Goal: Information Seeking & Learning: Learn about a topic

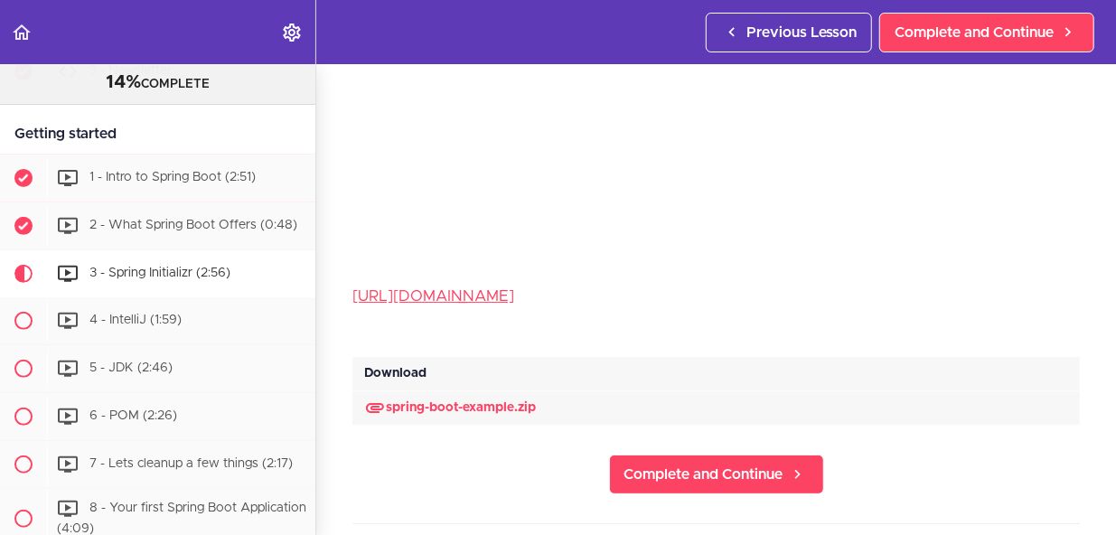
scroll to position [252, 0]
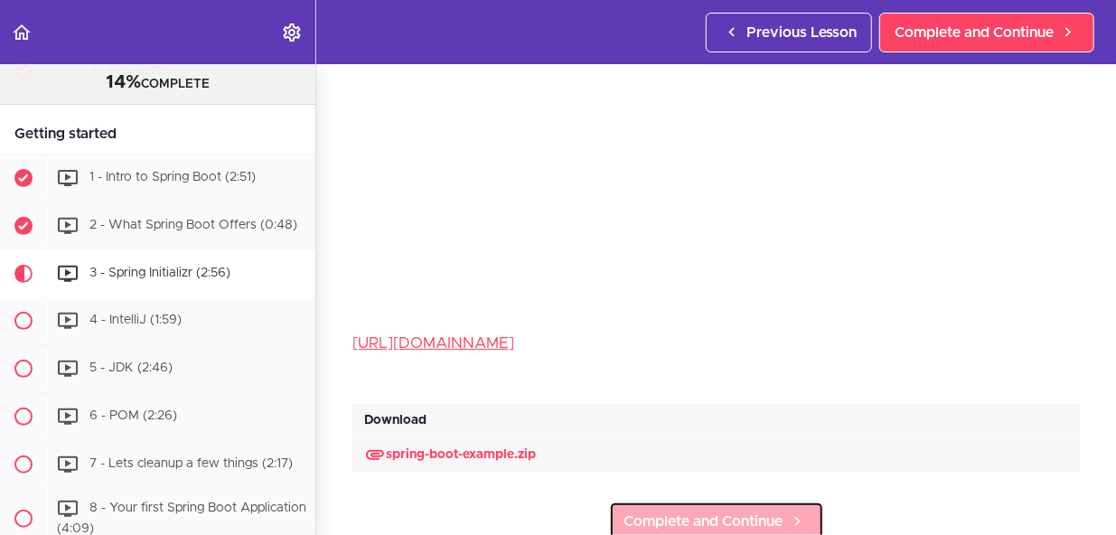
click at [685, 511] on span "Complete and Continue" at bounding box center [704, 522] width 159 height 22
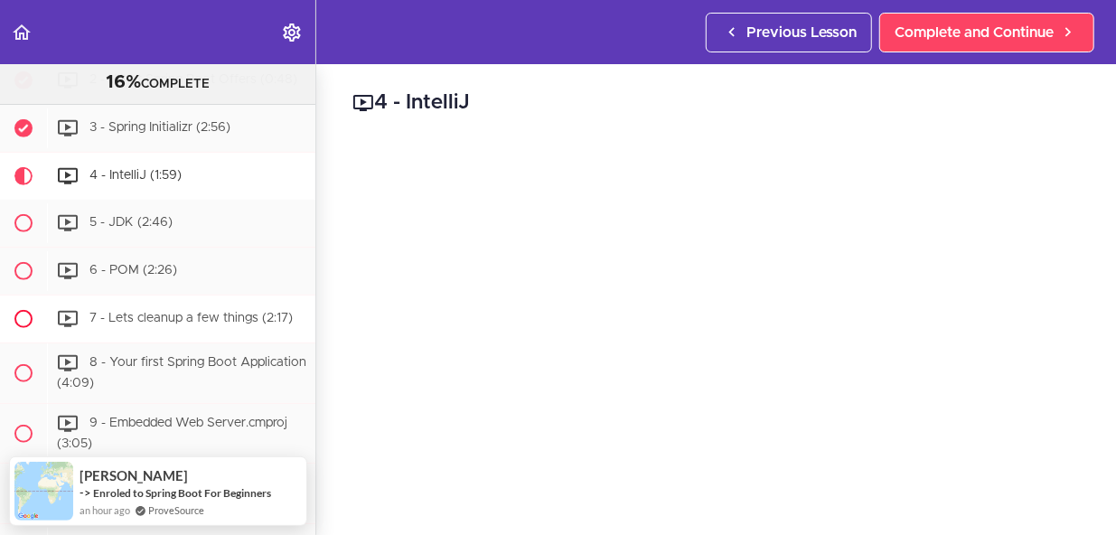
scroll to position [427, 0]
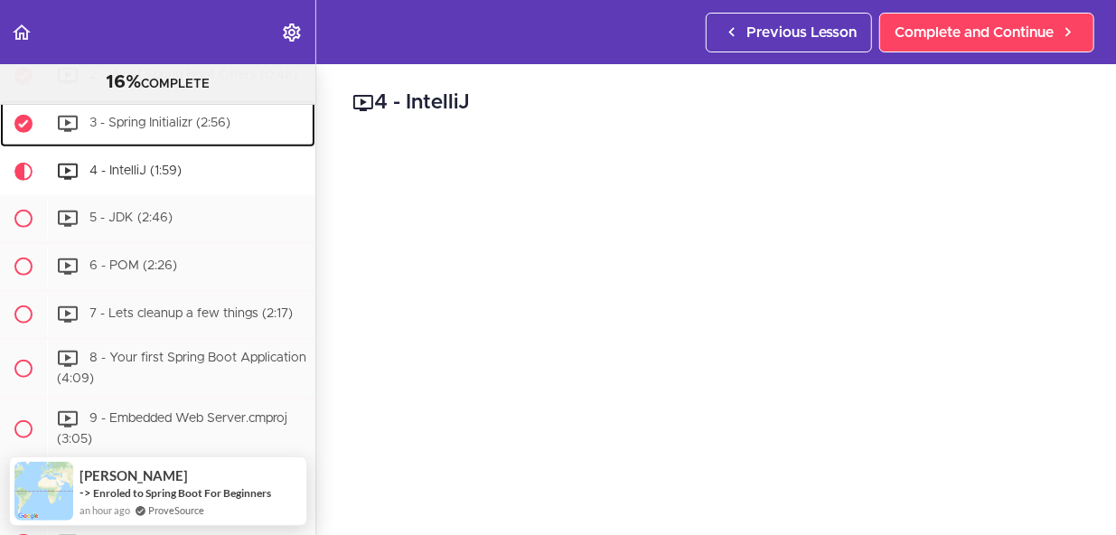
click at [175, 127] on span "3 - Spring Initializr (2:56)" at bounding box center [159, 123] width 141 height 13
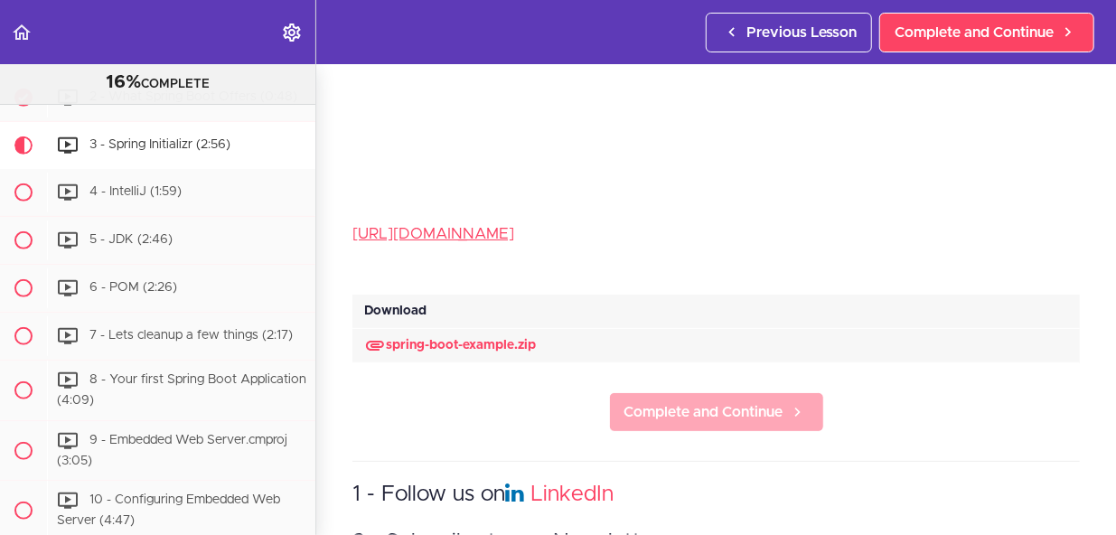
scroll to position [361, 0]
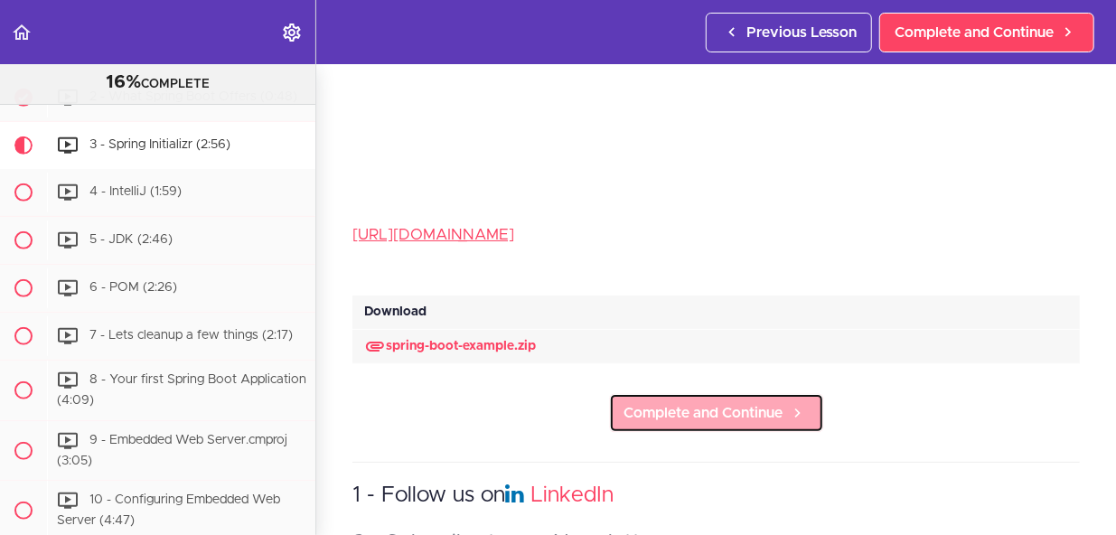
click at [712, 402] on span "Complete and Continue" at bounding box center [704, 413] width 159 height 22
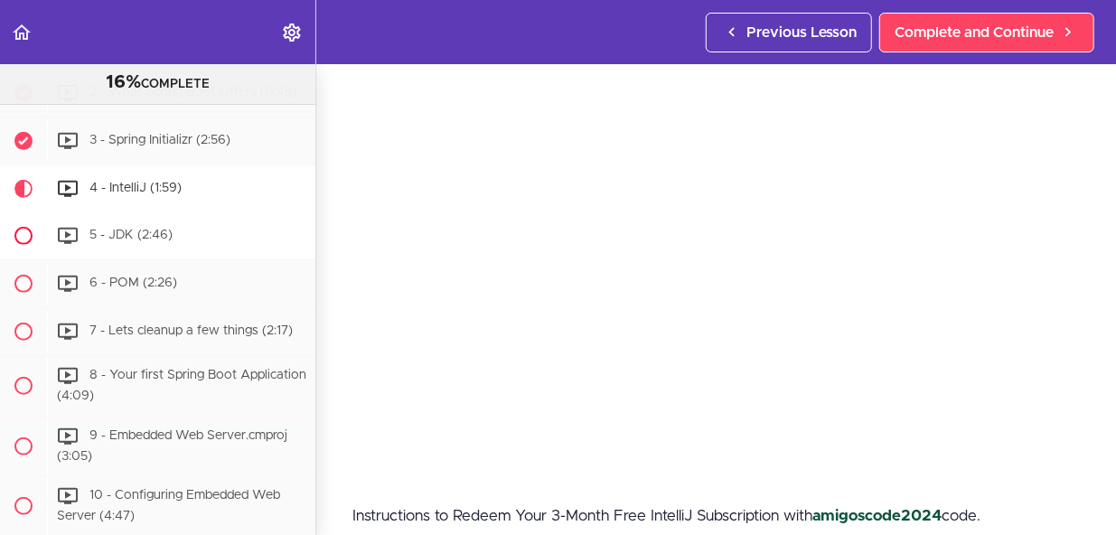
scroll to position [398, 0]
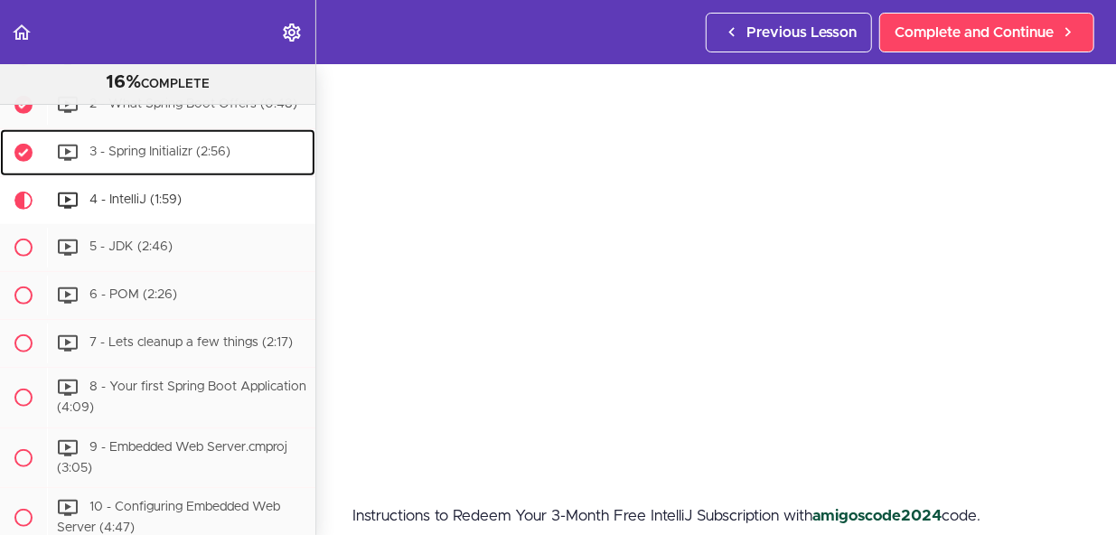
click at [151, 158] on span "3 - Spring Initializr (2:56)" at bounding box center [159, 152] width 141 height 13
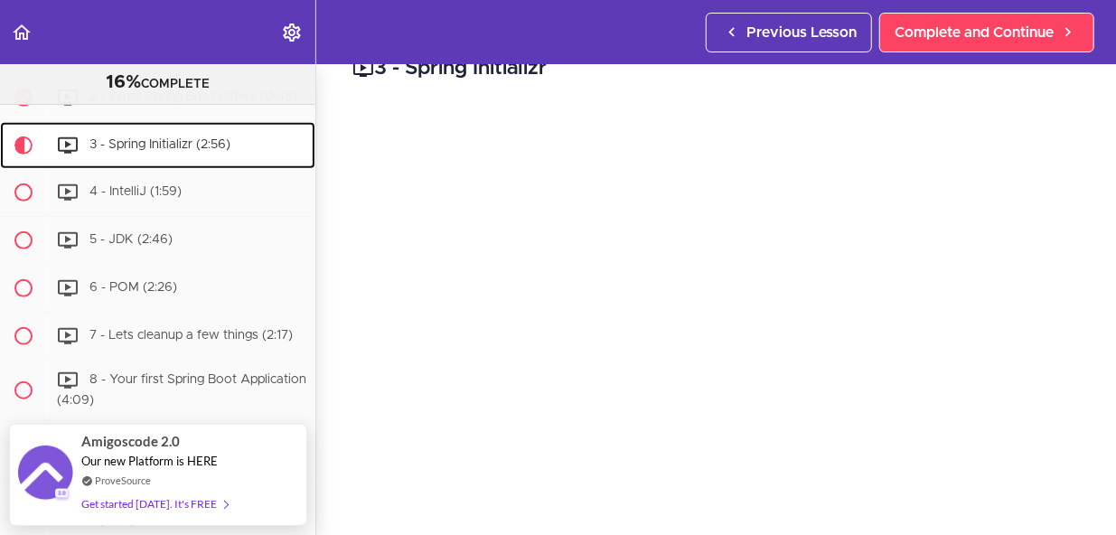
scroll to position [35, 0]
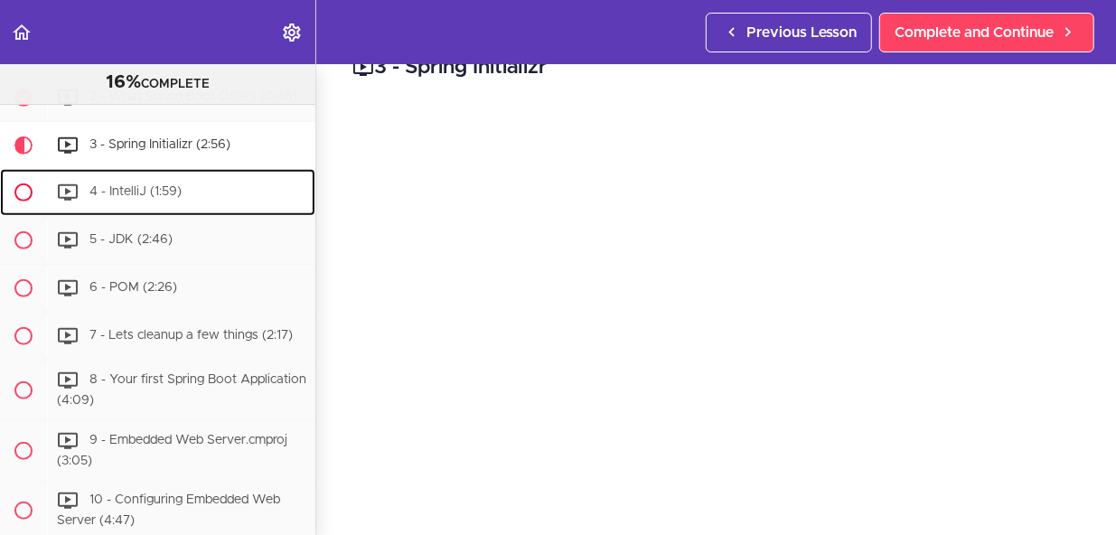
click at [148, 179] on link "4 - IntelliJ (1:59)" at bounding box center [157, 192] width 315 height 47
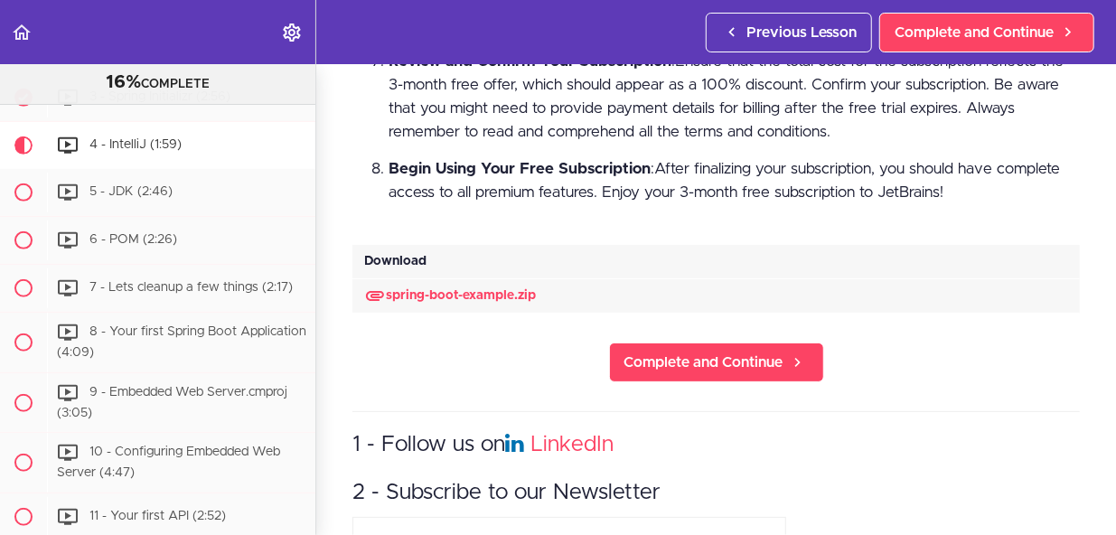
scroll to position [952, 0]
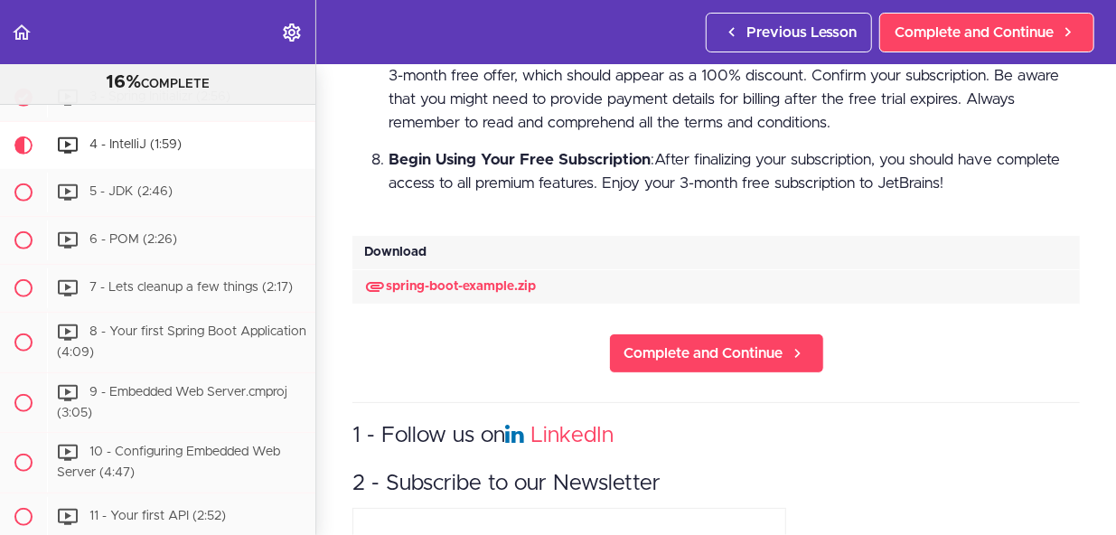
drag, startPoint x: 686, startPoint y: 357, endPoint x: 747, endPoint y: 292, distance: 88.9
click at [747, 292] on div "spring-boot-example.zip" at bounding box center [716, 287] width 728 height 34
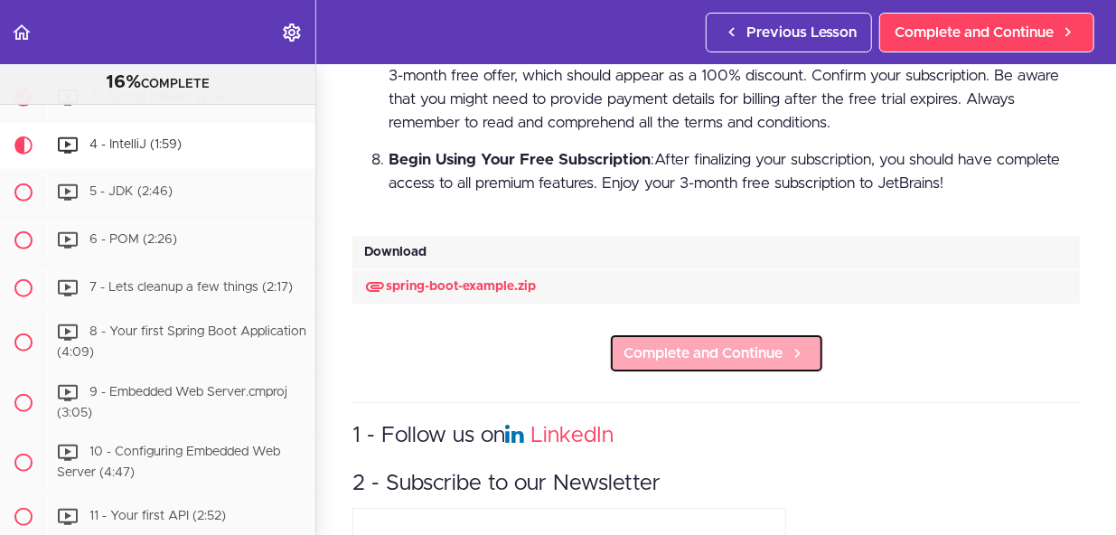
click at [710, 352] on span "Complete and Continue" at bounding box center [704, 354] width 159 height 22
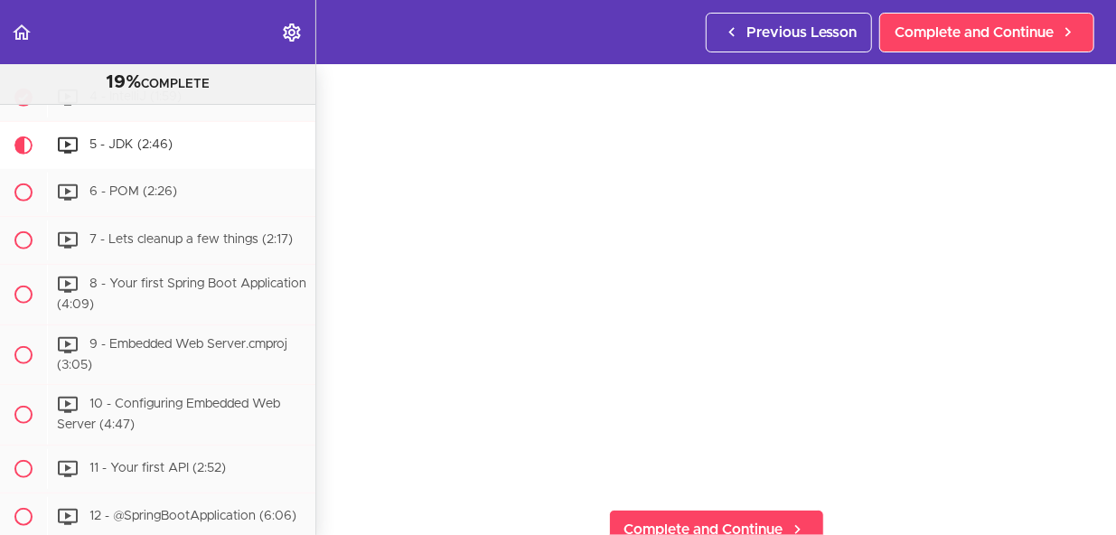
scroll to position [75, 0]
